Goal: Transaction & Acquisition: Purchase product/service

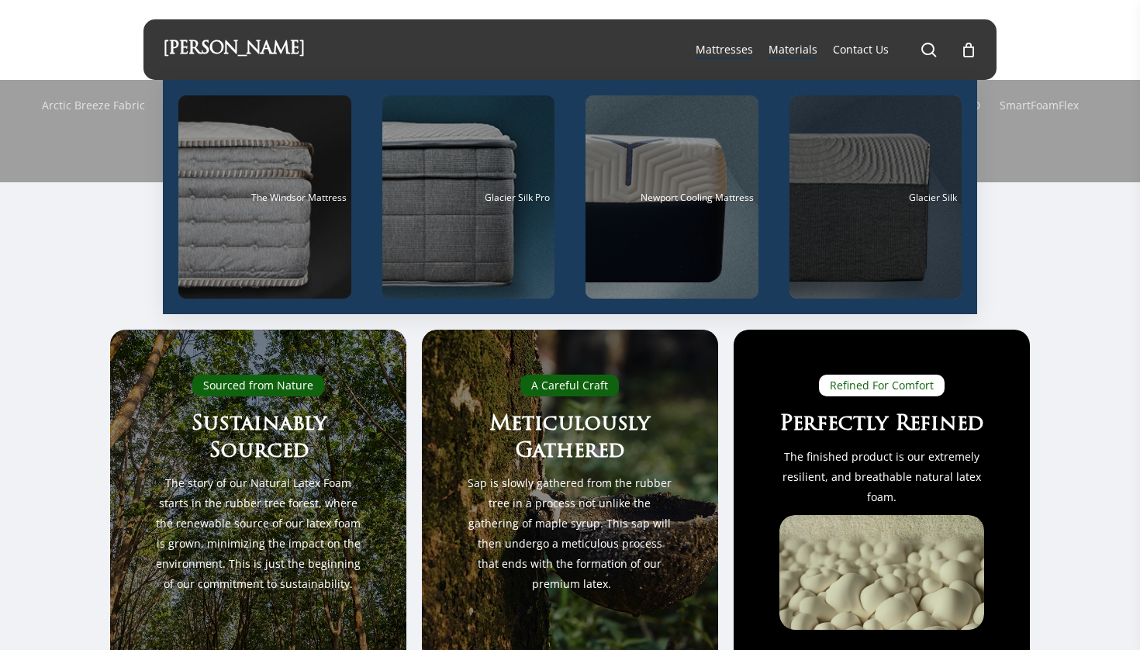
click at [898, 194] on div "Glacier Silk" at bounding box center [876, 197] width 164 height 10
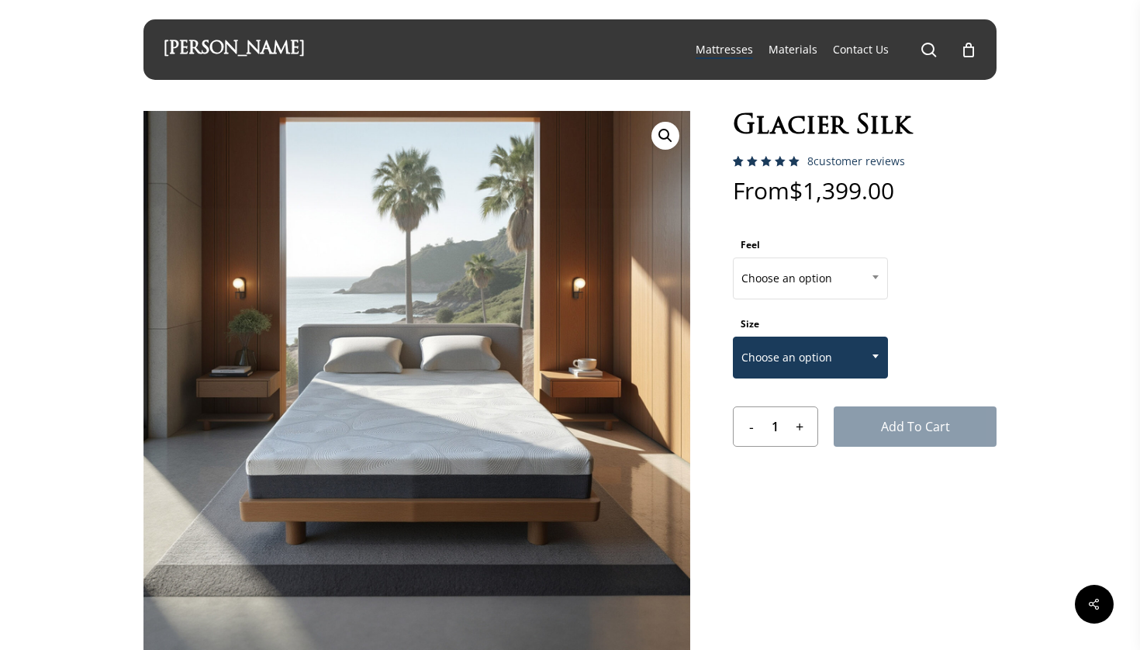
click at [792, 358] on span "Choose an option" at bounding box center [810, 357] width 154 height 33
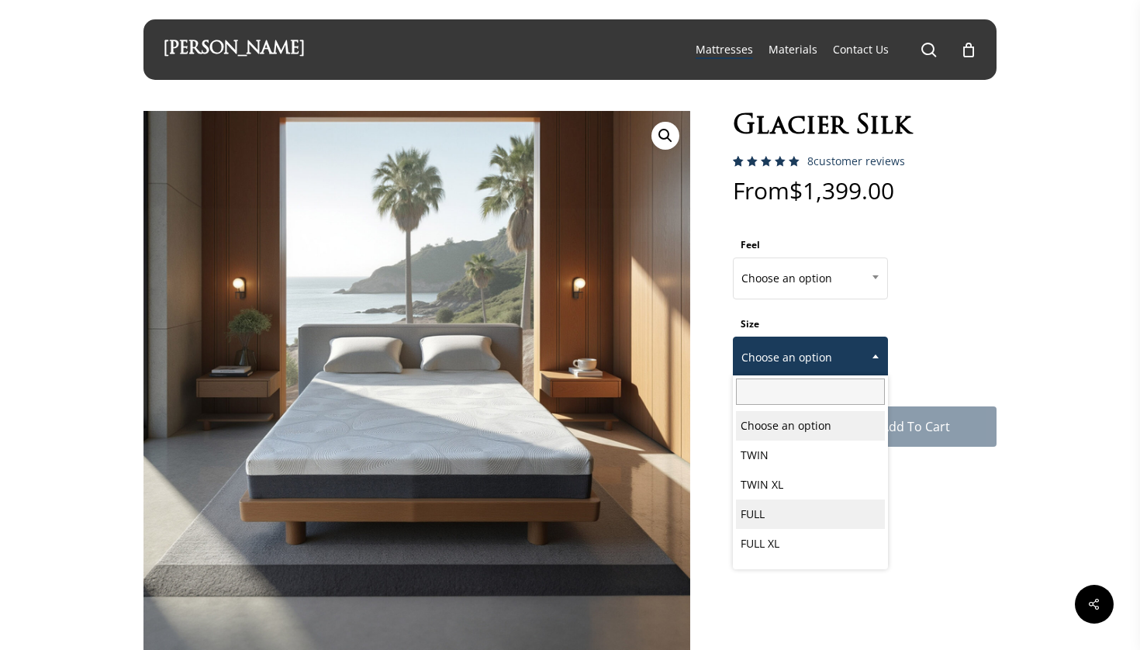
select select "FULL"
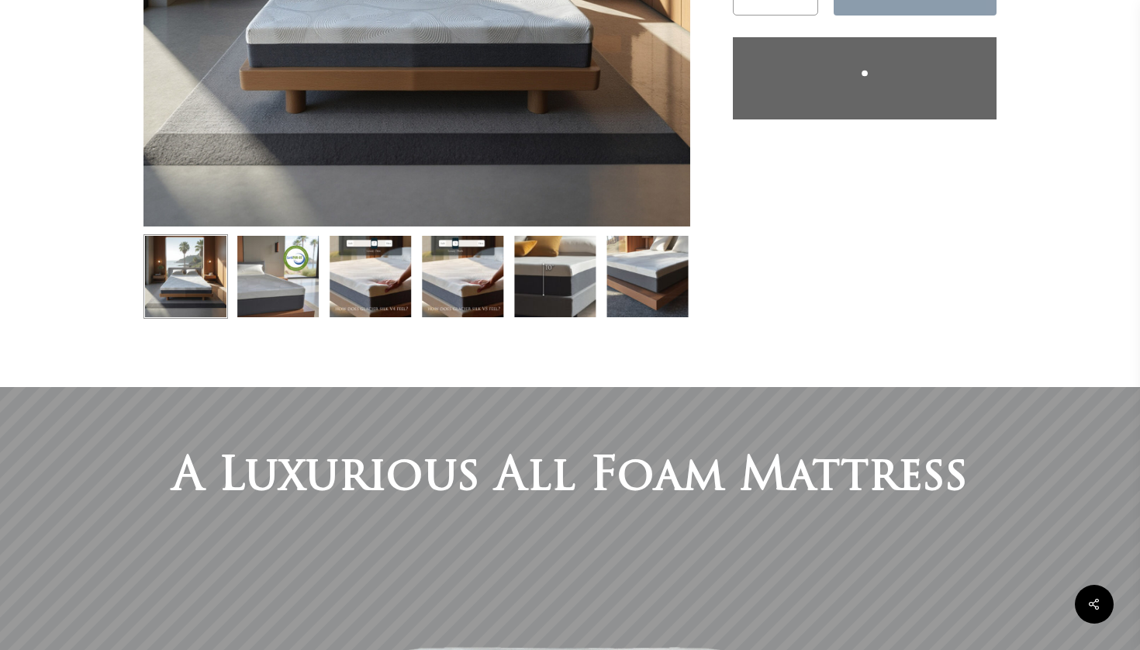
scroll to position [285, 0]
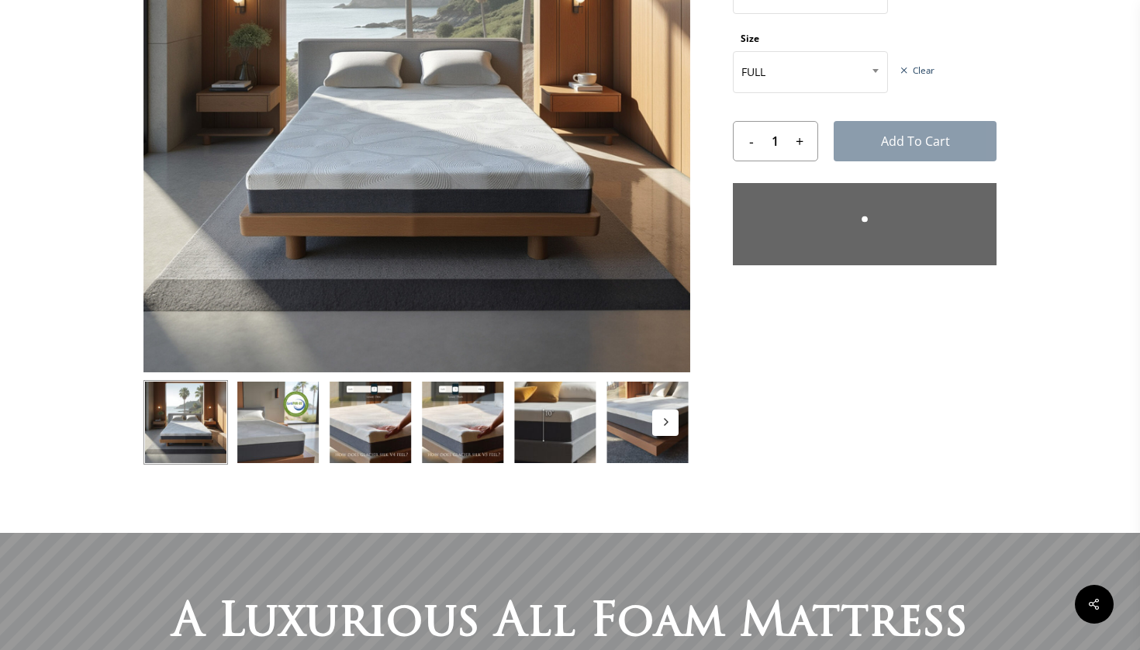
click at [290, 414] on img at bounding box center [278, 422] width 85 height 85
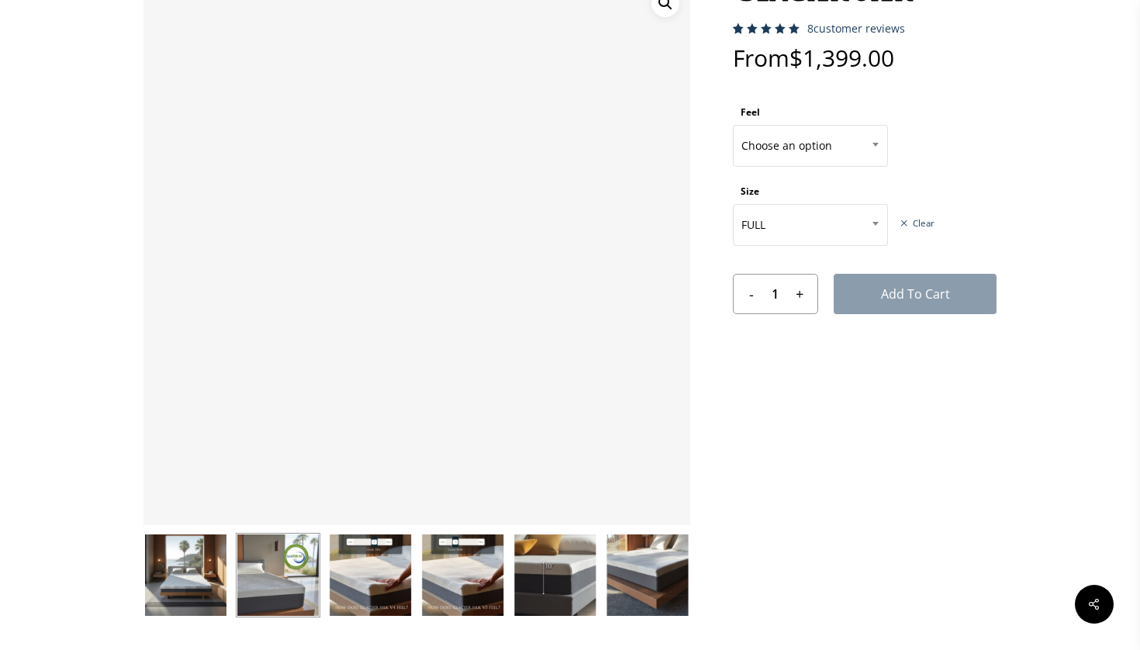
scroll to position [135, 0]
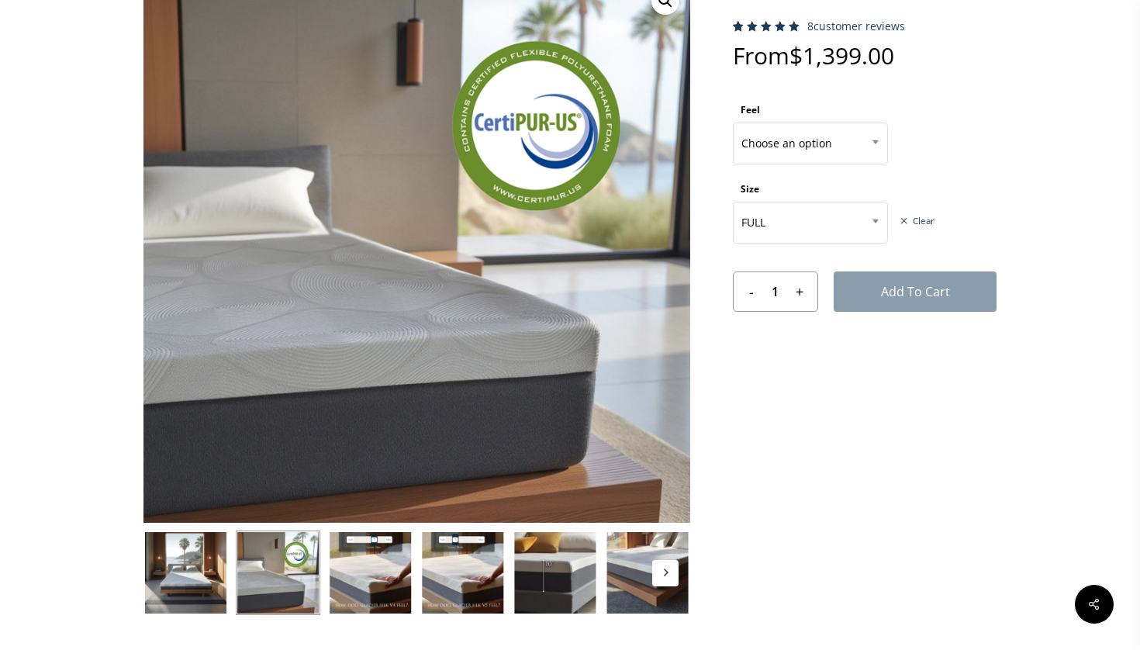
click at [385, 578] on img at bounding box center [370, 572] width 85 height 85
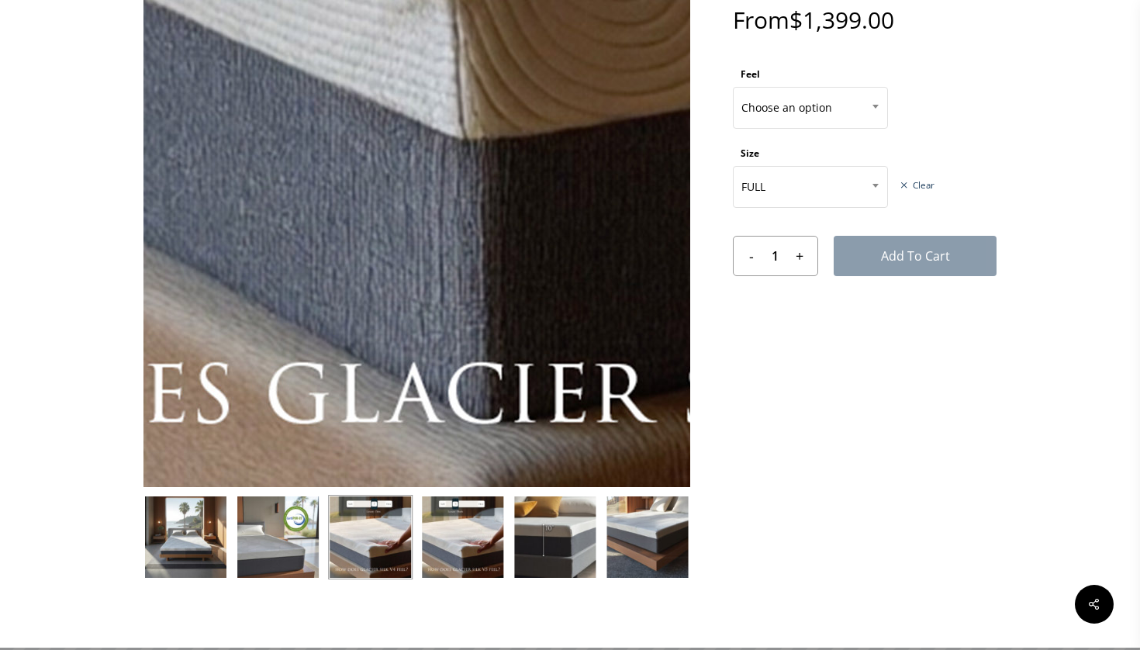
scroll to position [171, 0]
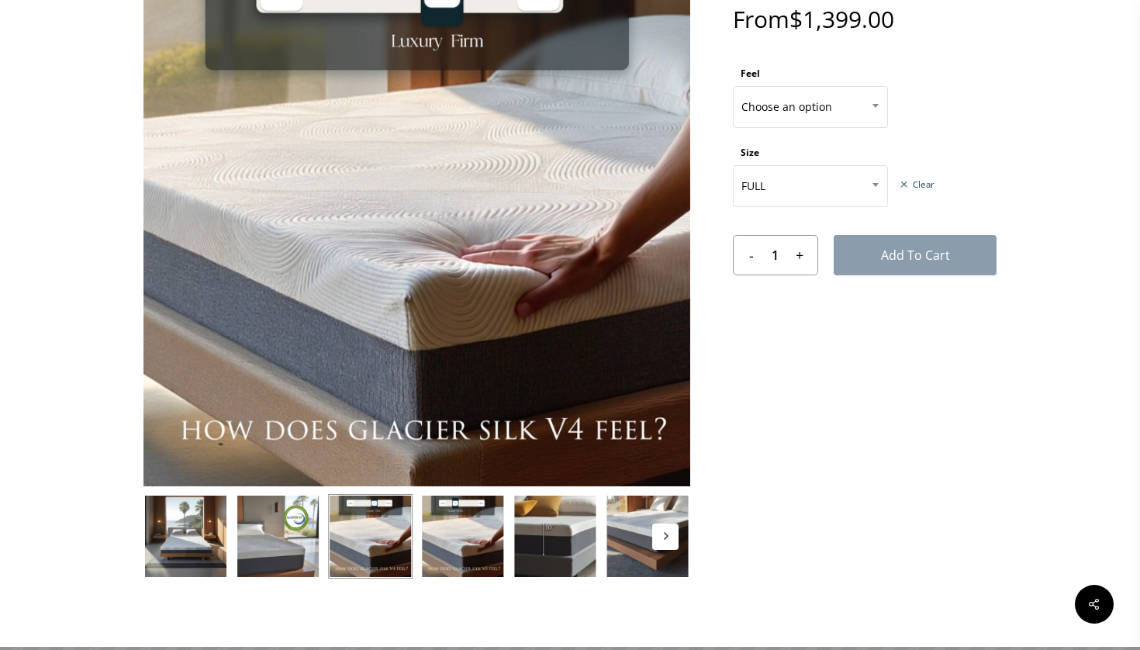
click at [533, 554] on img at bounding box center [555, 536] width 85 height 85
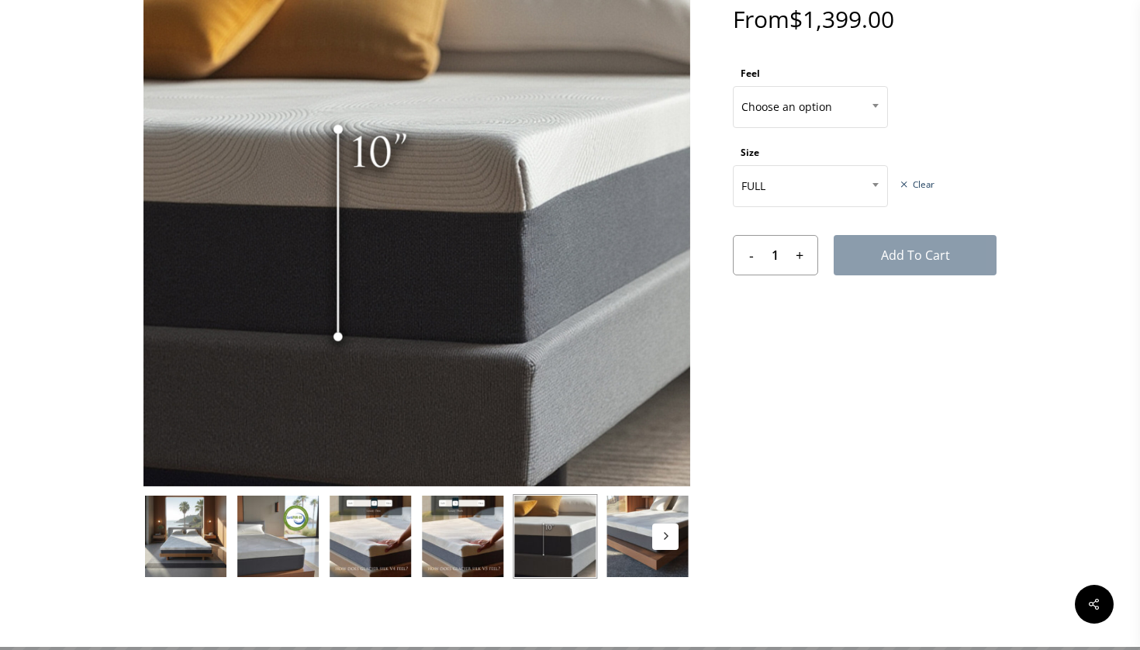
click at [561, 537] on img at bounding box center [555, 536] width 85 height 85
click at [634, 539] on img at bounding box center [648, 536] width 85 height 85
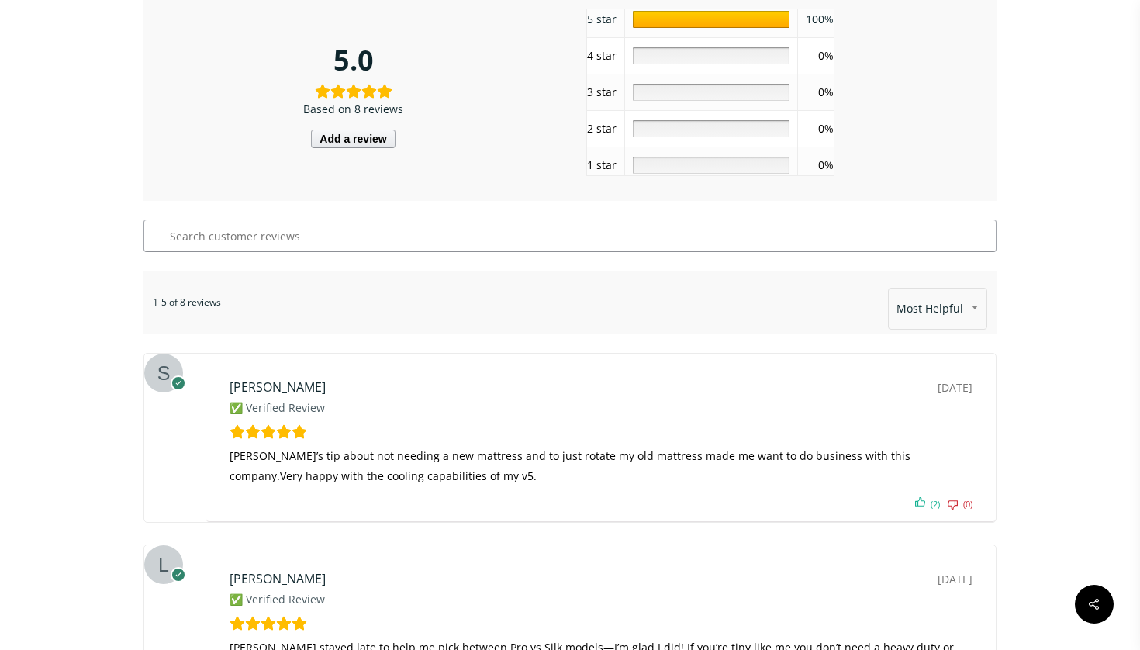
scroll to position [2769, 0]
